Goal: Use online tool/utility: Utilize a website feature to perform a specific function

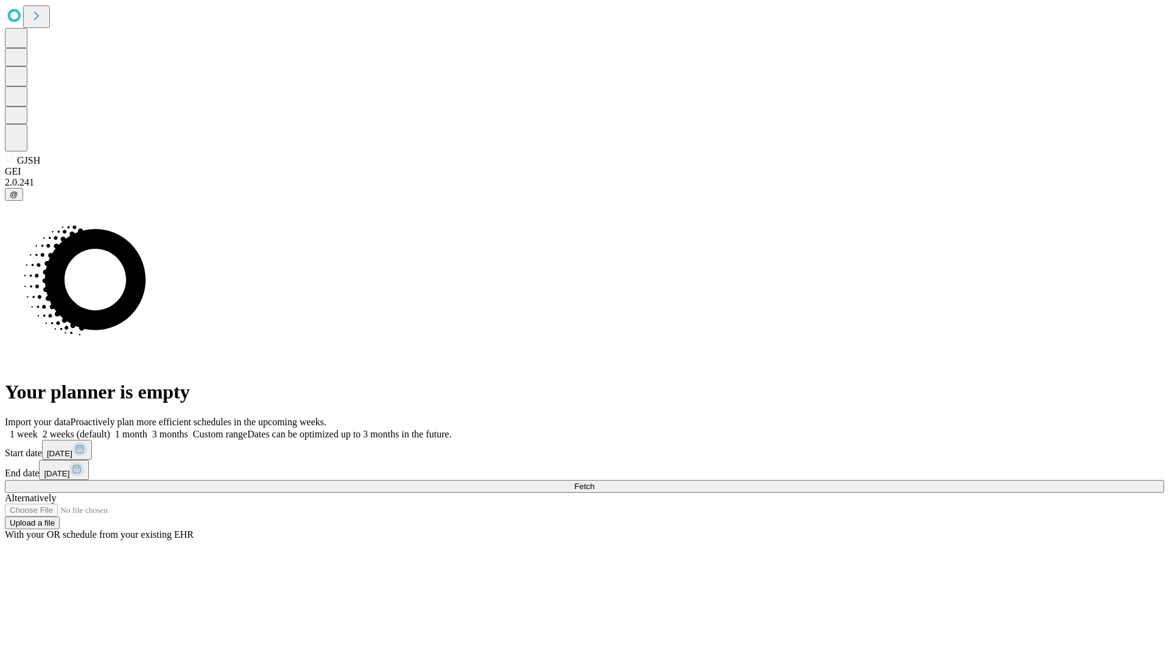
click at [943, 480] on button "Fetch" at bounding box center [584, 486] width 1159 height 13
